Goal: Navigation & Orientation: Find specific page/section

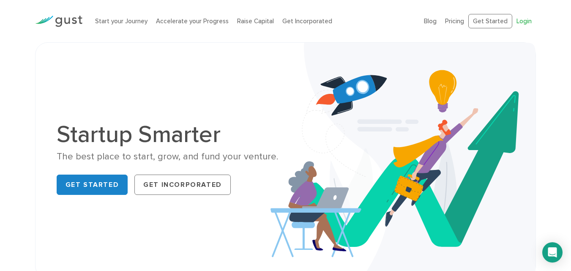
click at [518, 22] on link "Login" at bounding box center [524, 21] width 15 height 8
click at [429, 21] on link "Blog" at bounding box center [430, 21] width 13 height 8
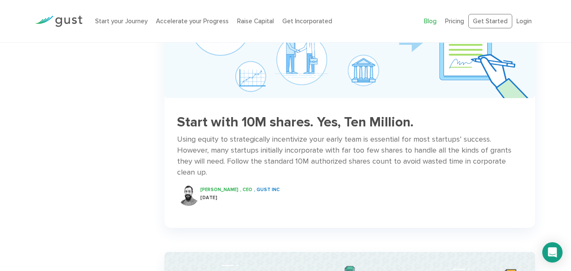
scroll to position [634, 0]
